Goal: Information Seeking & Learning: Learn about a topic

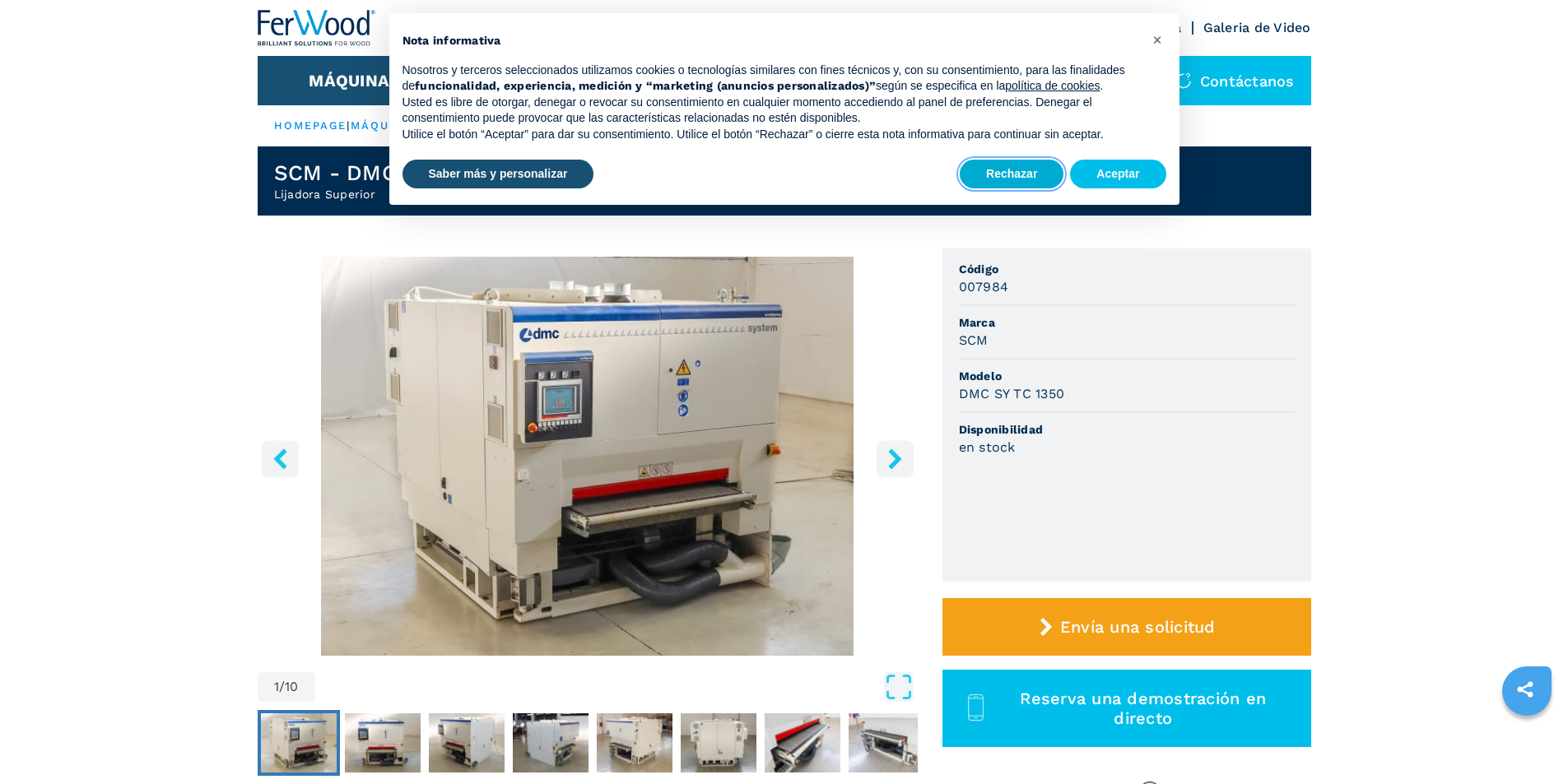
click at [998, 171] on button "Rechazar" at bounding box center [1012, 174] width 104 height 29
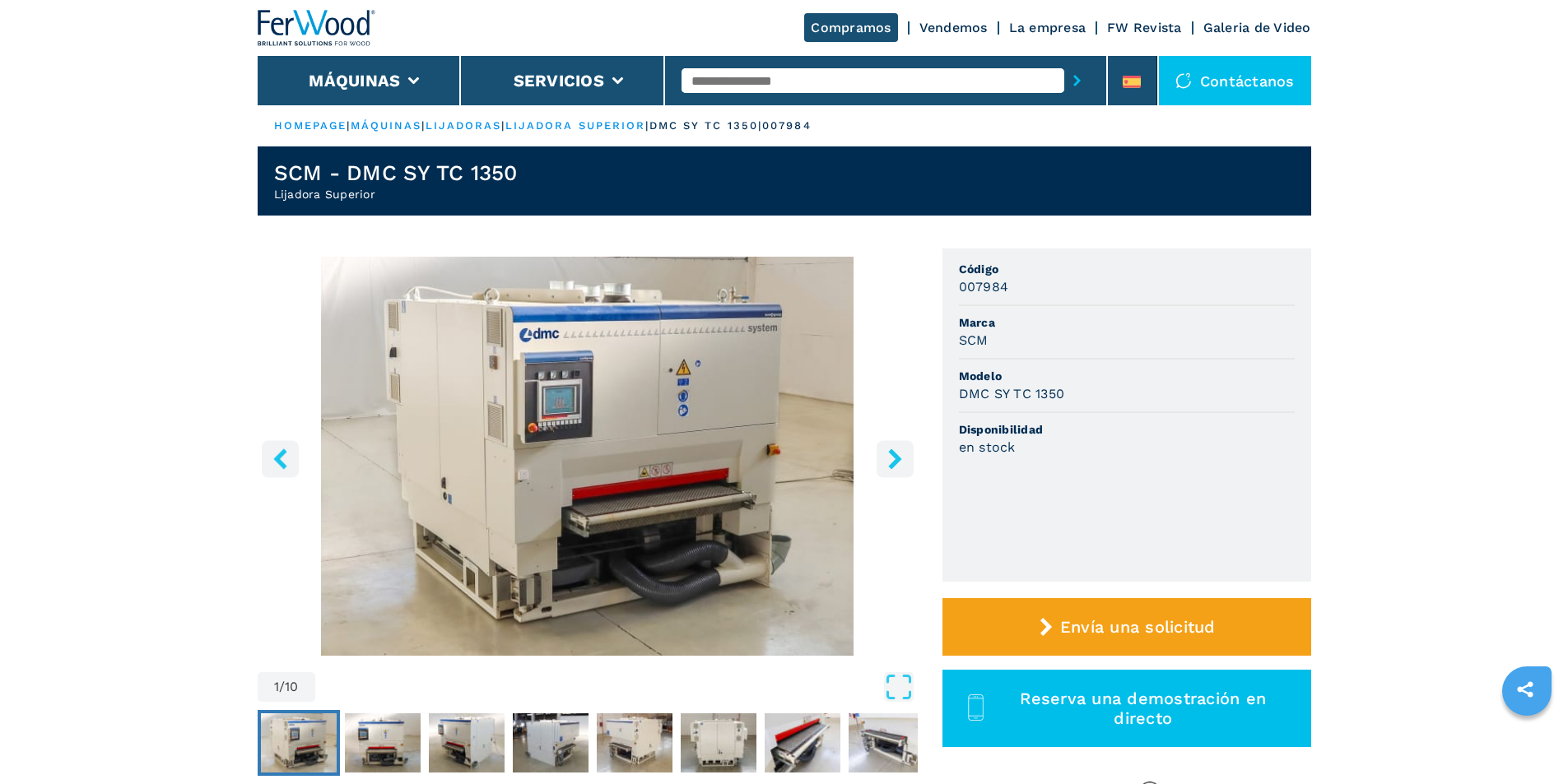
click at [889, 462] on icon "right-button" at bounding box center [895, 458] width 21 height 21
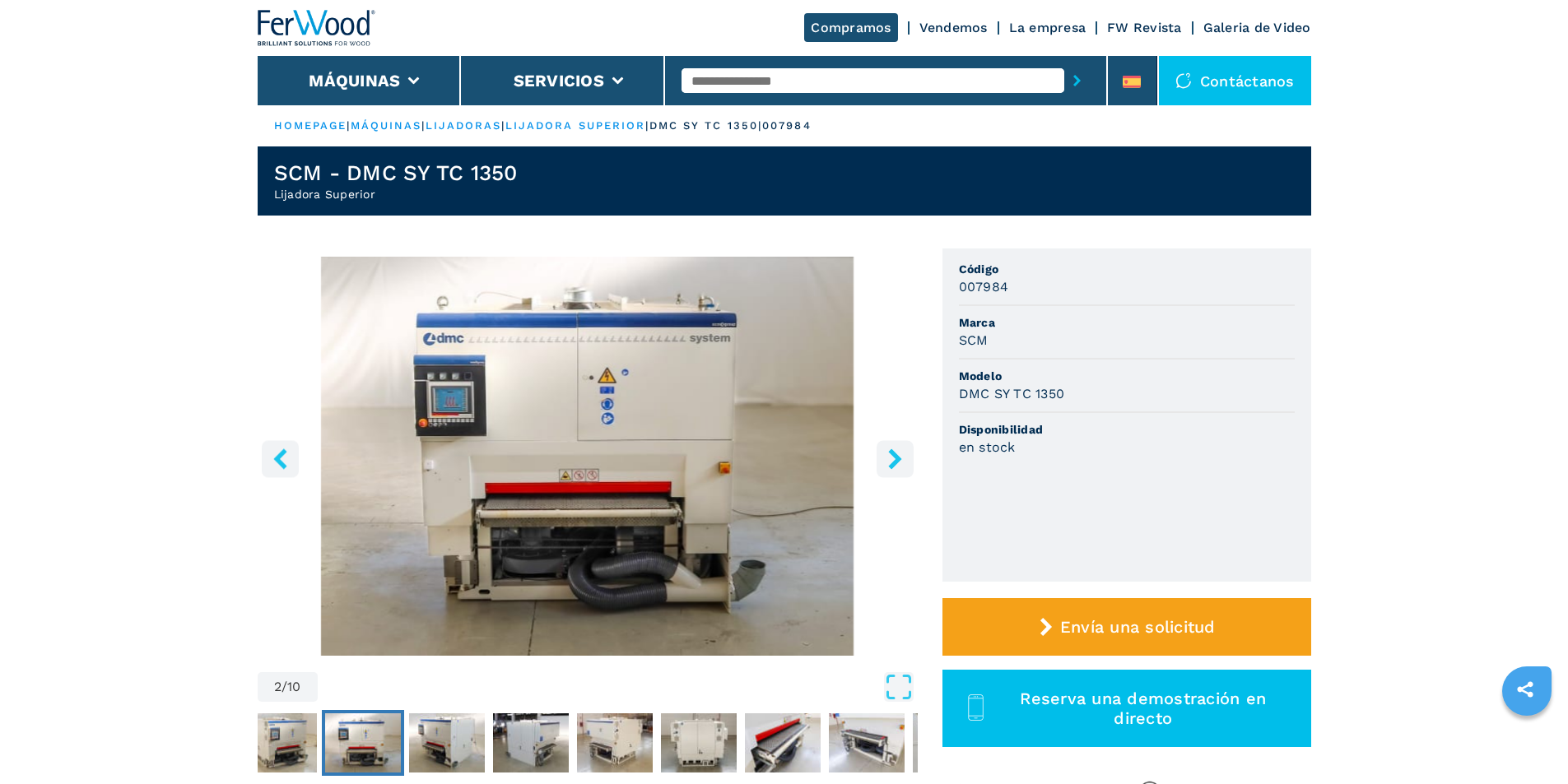
click at [889, 462] on icon "right-button" at bounding box center [895, 458] width 21 height 21
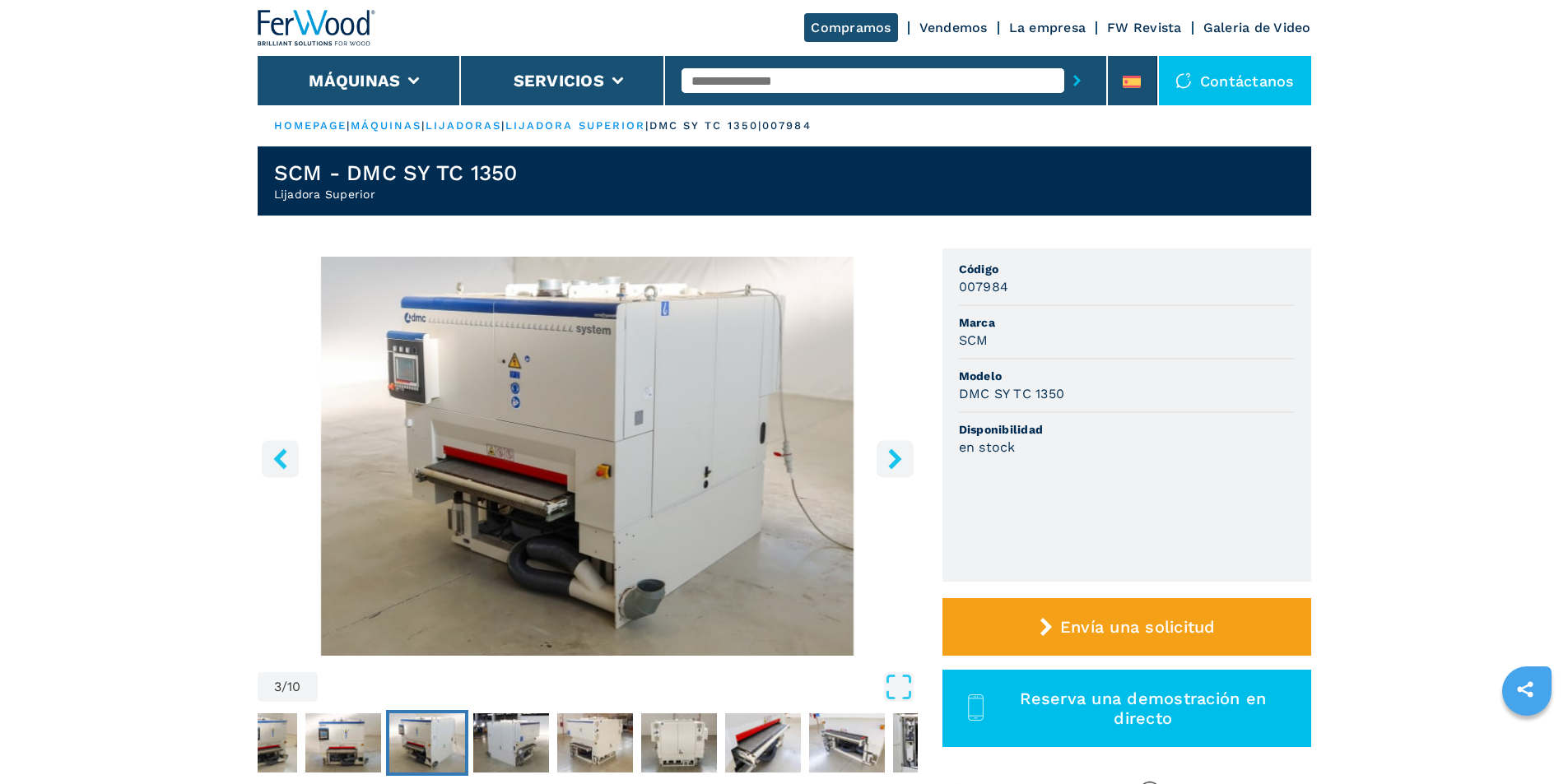
click at [889, 462] on icon "right-button" at bounding box center [895, 458] width 21 height 21
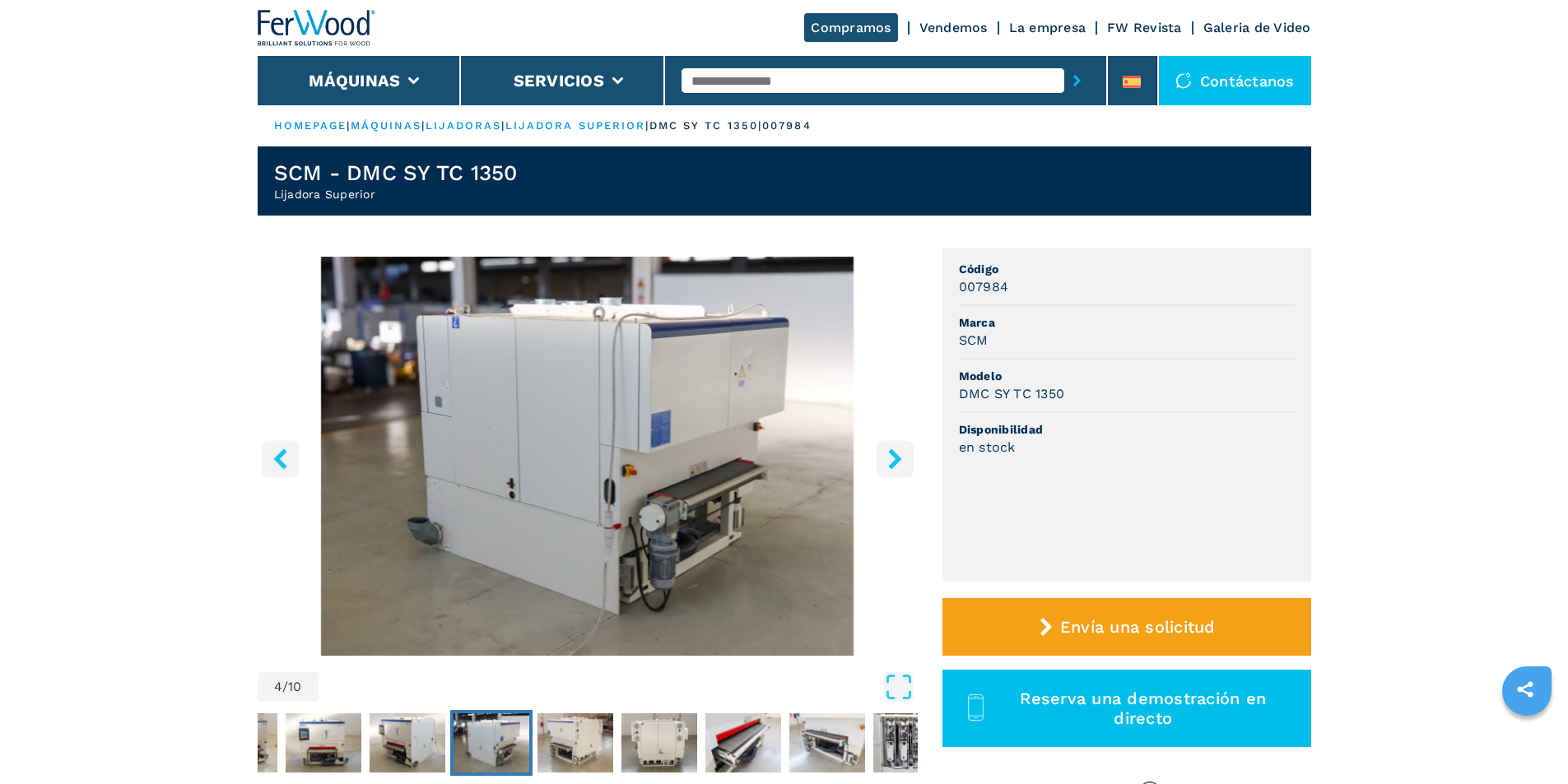
click at [889, 462] on icon "right-button" at bounding box center [895, 458] width 21 height 21
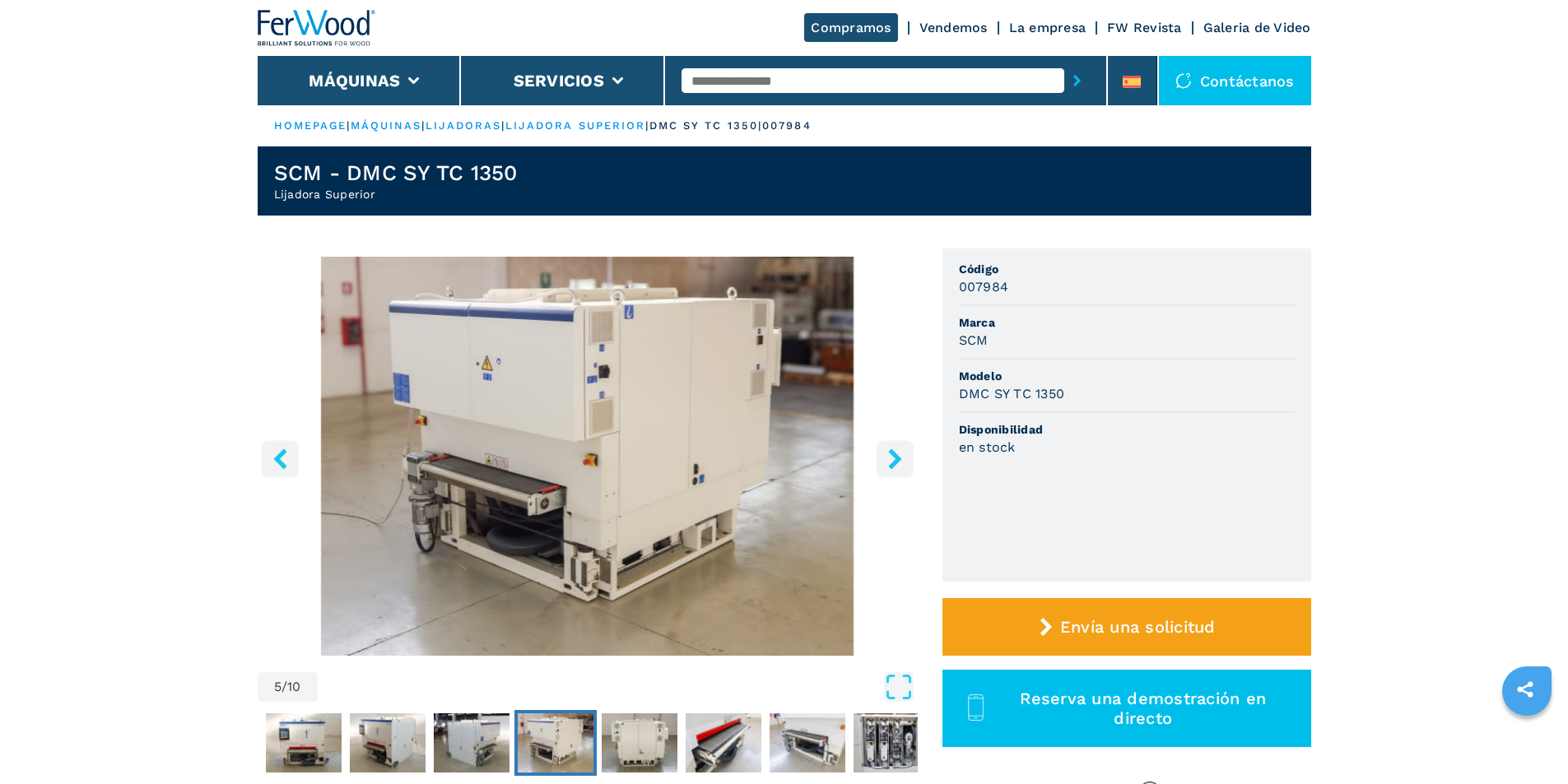
click at [889, 462] on icon "right-button" at bounding box center [895, 458] width 21 height 21
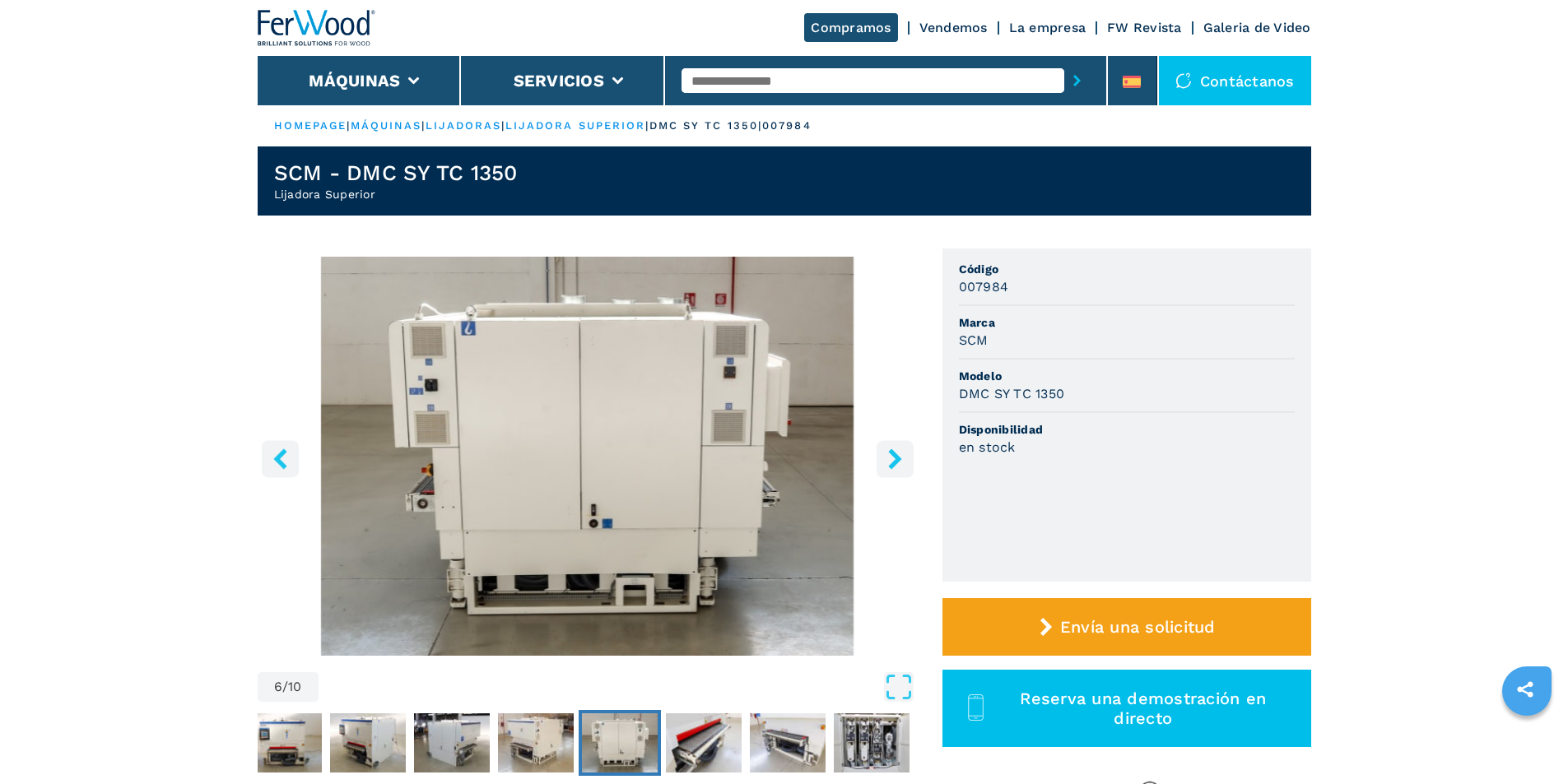
click at [889, 462] on icon "right-button" at bounding box center [895, 458] width 21 height 21
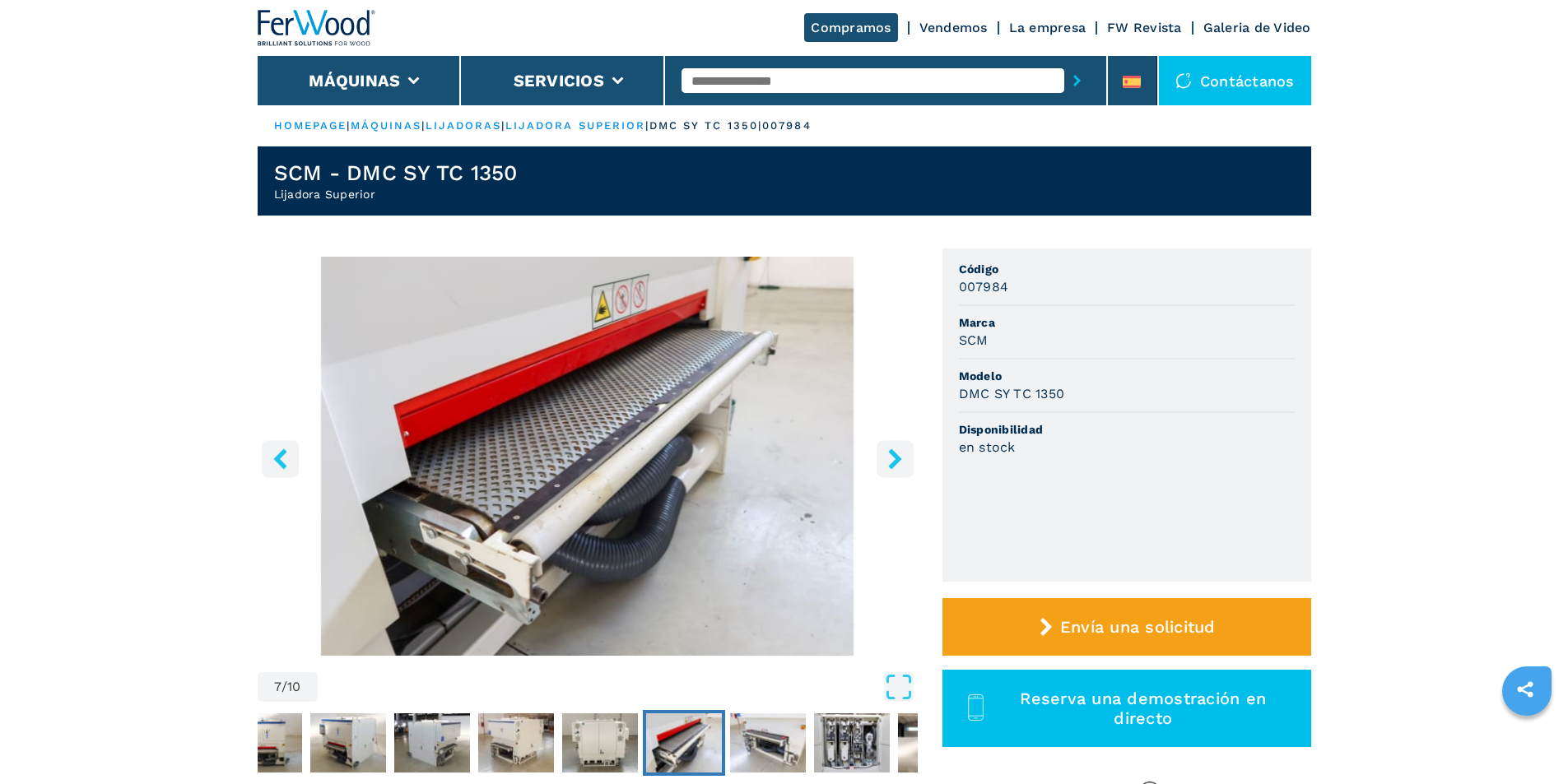
click at [889, 462] on icon "right-button" at bounding box center [895, 458] width 21 height 21
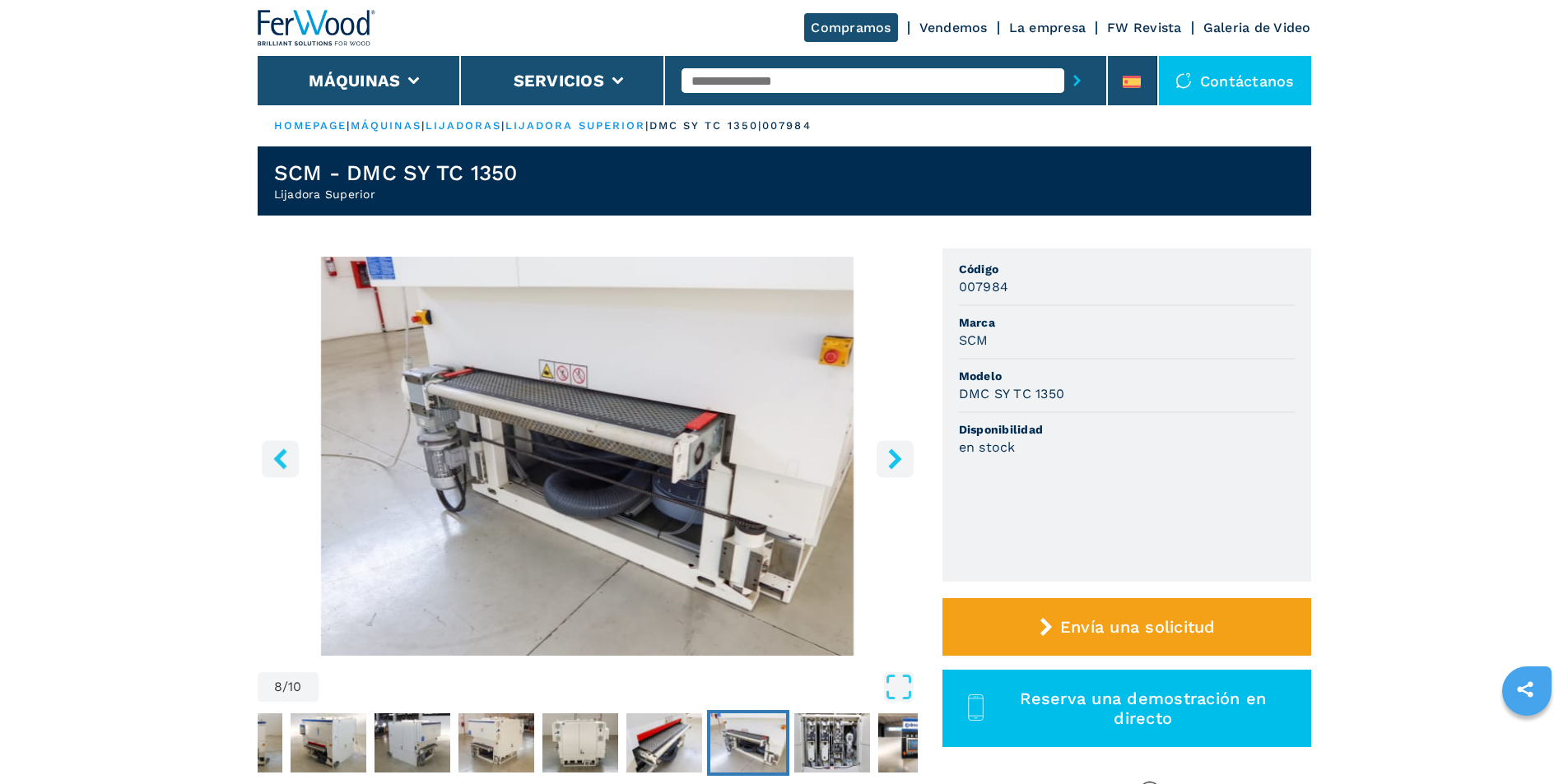
click at [889, 462] on icon "right-button" at bounding box center [895, 458] width 21 height 21
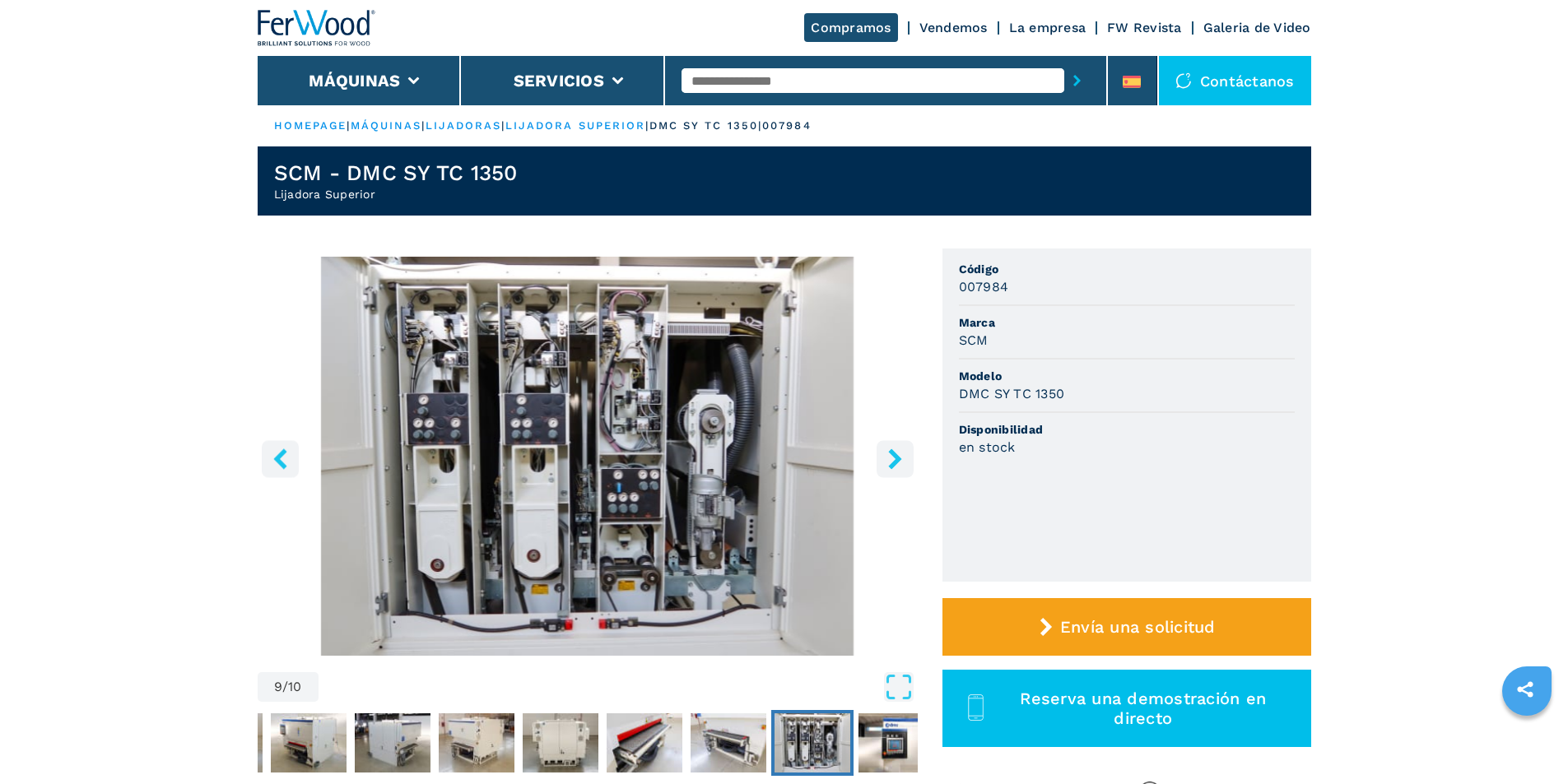
click at [889, 462] on icon "right-button" at bounding box center [895, 458] width 21 height 21
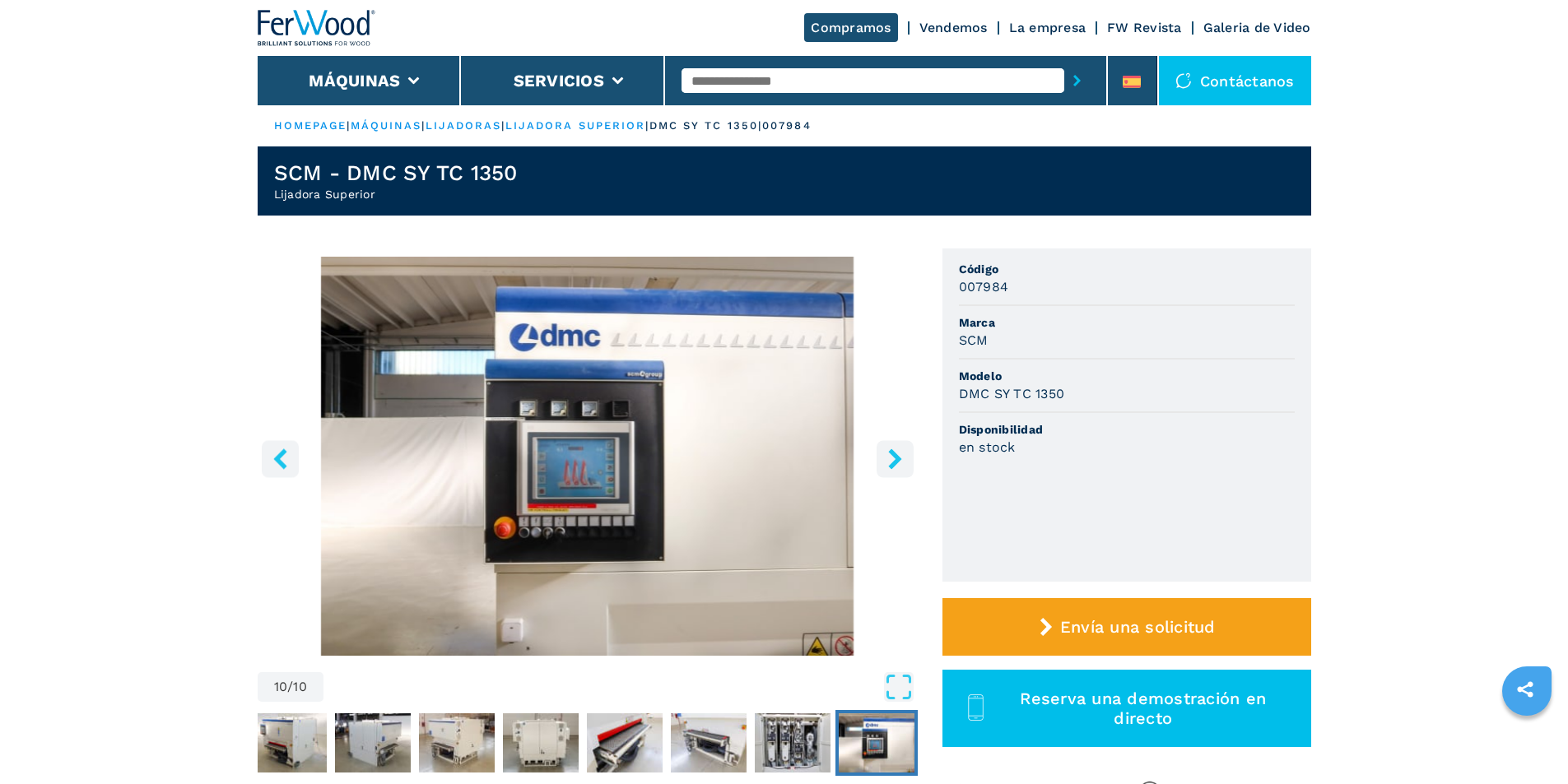
click at [889, 462] on icon "right-button" at bounding box center [895, 458] width 21 height 21
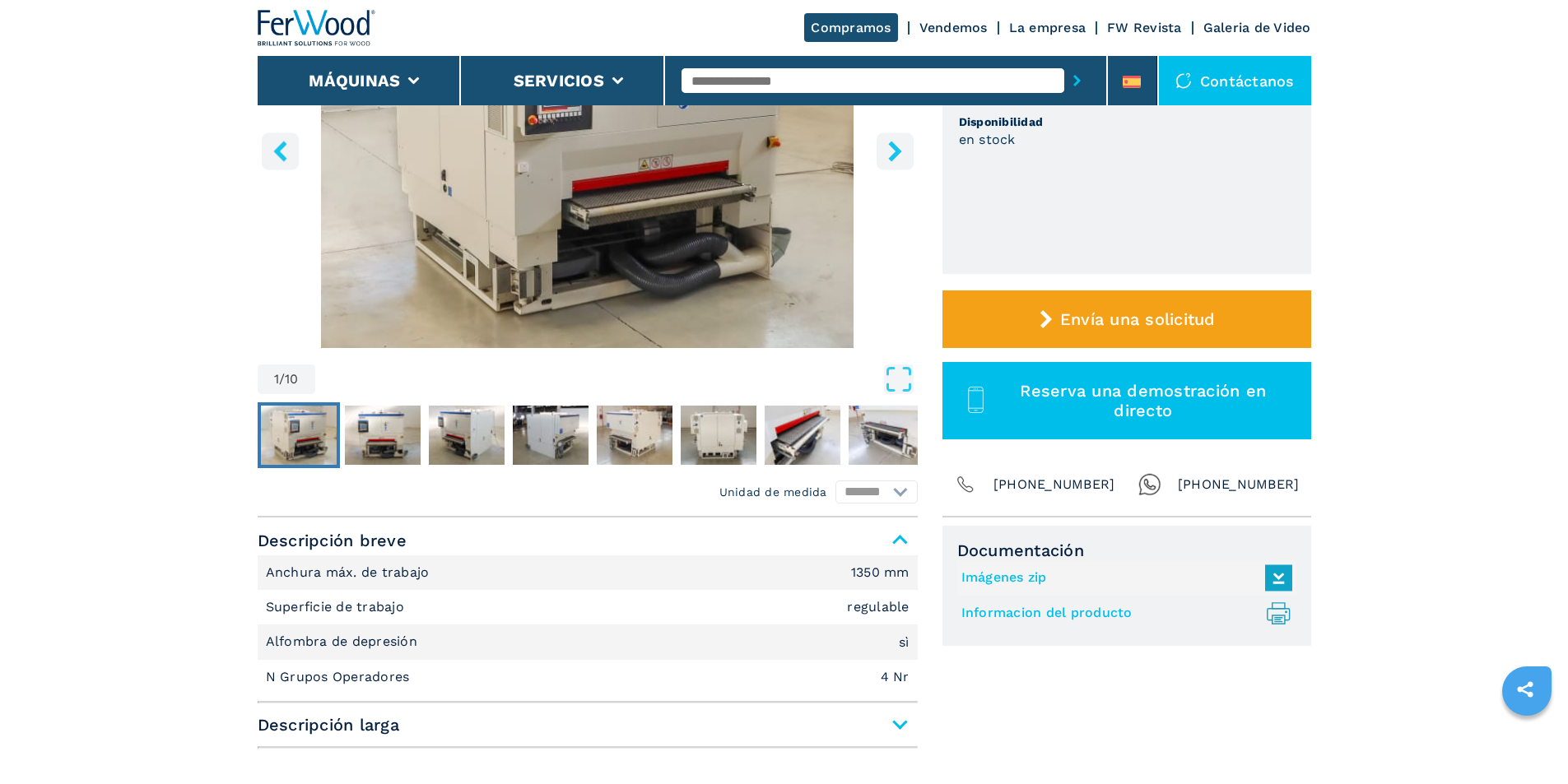
scroll to position [493, 0]
